Goal: Communication & Community: Answer question/provide support

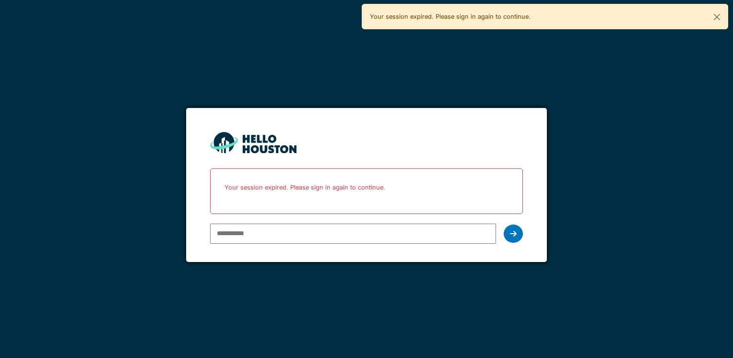
click at [257, 228] on input "email" at bounding box center [352, 233] width 285 height 20
click at [251, 232] on input "email" at bounding box center [352, 233] width 285 height 20
type input "**********"
click at [516, 235] on div at bounding box center [512, 233] width 19 height 18
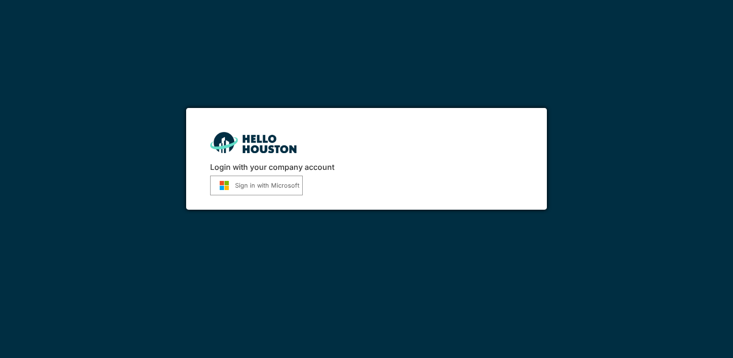
click at [271, 188] on button "Sign in with Microsoft" at bounding box center [256, 185] width 93 height 20
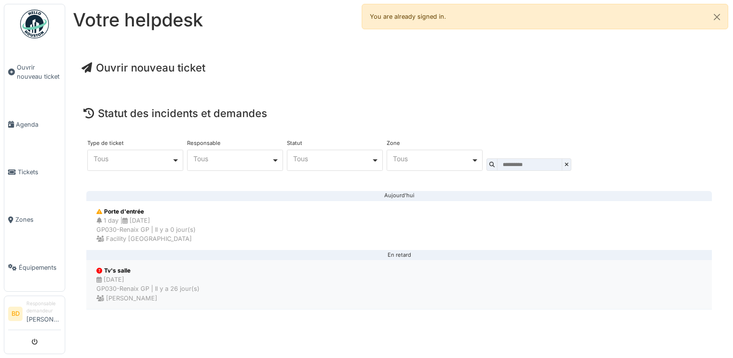
click at [124, 264] on div "Tv's salle [DATE] GP030-Renaix GP | Il y a 26 jour(s) [PERSON_NAME]" at bounding box center [148, 284] width 108 height 41
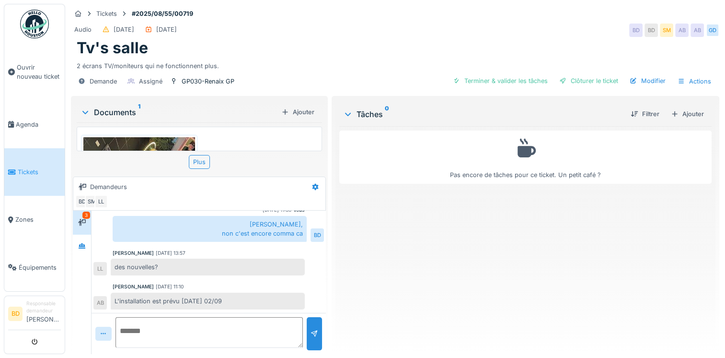
scroll to position [7, 0]
click at [177, 329] on textarea at bounding box center [209, 332] width 187 height 31
paste textarea "**********"
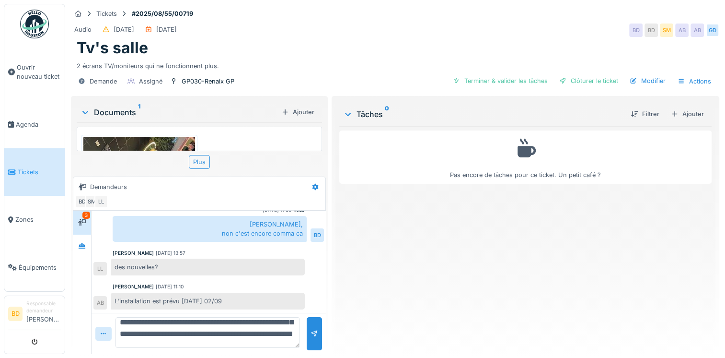
scroll to position [31, 0]
type textarea "**********"
click at [311, 329] on div at bounding box center [315, 333] width 8 height 9
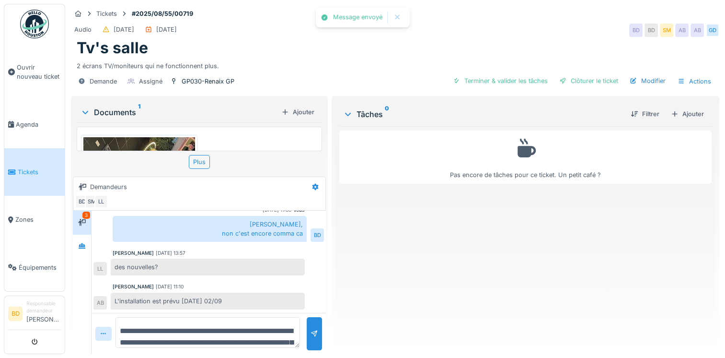
scroll to position [128, 0]
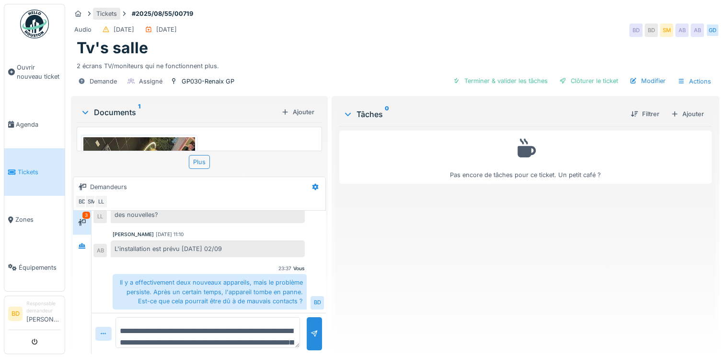
click at [112, 10] on div "Tickets" at bounding box center [106, 13] width 21 height 9
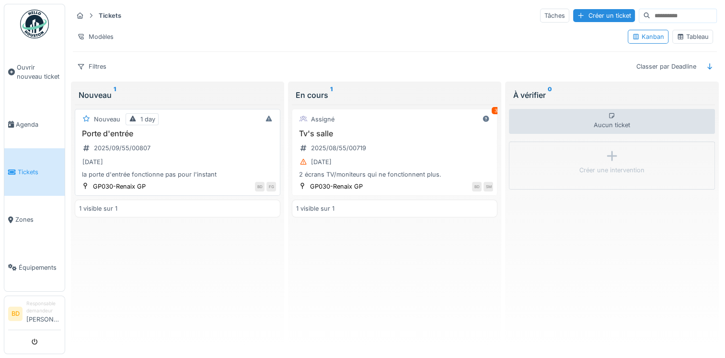
click at [122, 130] on h3 "Porte d'entrée" at bounding box center [177, 133] width 197 height 9
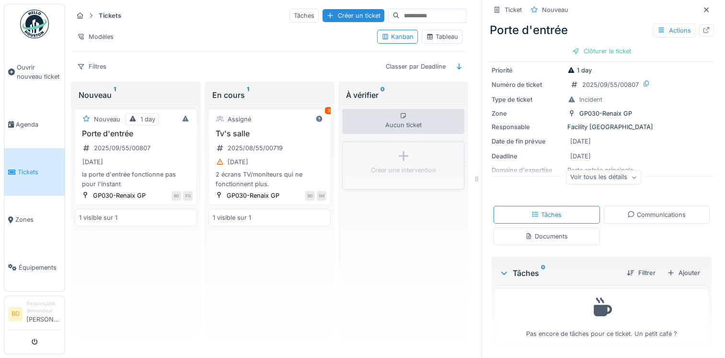
scroll to position [31, 0]
